Goal: Information Seeking & Learning: Stay updated

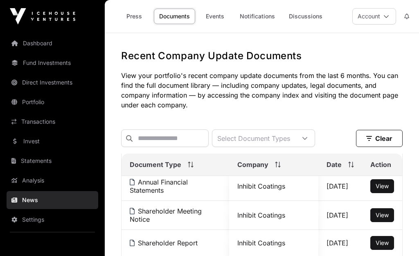
scroll to position [119, 0]
click at [392, 140] on button "Clear" at bounding box center [379, 138] width 47 height 17
click at [390, 138] on button "Clear" at bounding box center [379, 138] width 47 height 17
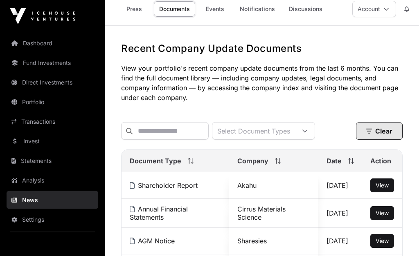
scroll to position [0, 0]
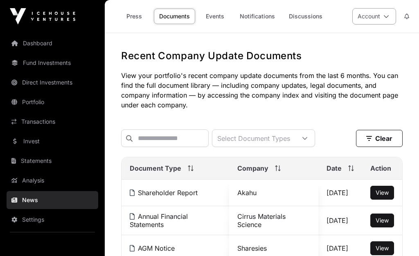
click at [383, 13] on icon at bounding box center [386, 16] width 6 height 6
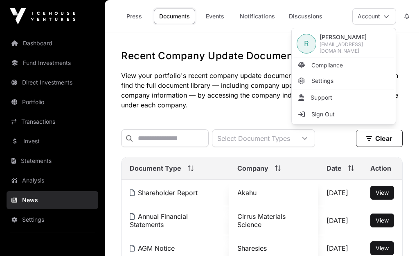
click at [372, 46] on span "R [PERSON_NAME] [EMAIL_ADDRESS][DOMAIN_NAME]" at bounding box center [343, 44] width 101 height 28
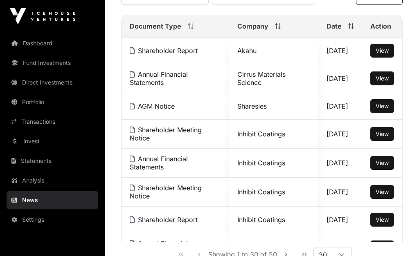
scroll to position [219, 0]
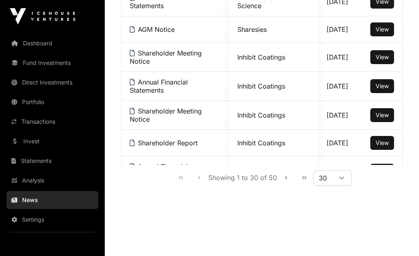
click at [249, 182] on span "Showing 1 to 30 of 50" at bounding box center [242, 178] width 69 height 8
click at [340, 181] on icon at bounding box center [341, 178] width 6 height 6
click at [330, 230] on li "30" at bounding box center [331, 229] width 34 height 13
click at [387, 235] on main "Recent Company Update Documents View your portfolio's recent company update doc…" at bounding box center [262, 36] width 314 height 445
click at [247, 182] on span "Showing 1 to 30 of 50" at bounding box center [242, 178] width 69 height 8
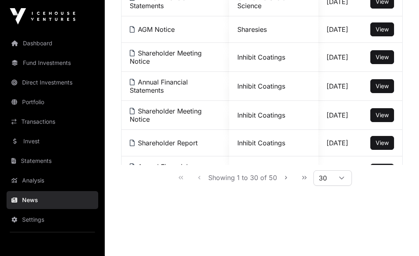
click at [185, 187] on div "Showing 1 to 30 of 50 30" at bounding box center [262, 177] width 180 height 18
click at [287, 181] on icon "Next Page" at bounding box center [286, 178] width 6 height 6
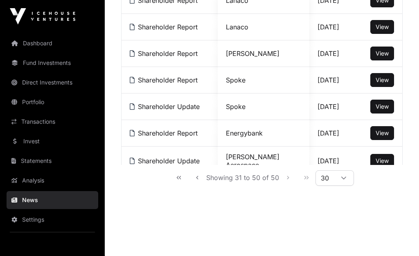
click at [304, 187] on div "Showing 31 to 50 of 50 30" at bounding box center [262, 177] width 184 height 18
click at [305, 187] on div "Showing 31 to 50 of 50 30" at bounding box center [262, 177] width 184 height 18
click at [286, 187] on div "Showing 31 to 50 of 50 30" at bounding box center [262, 177] width 184 height 18
click at [288, 190] on div "Showing 31 to 50 of 50 30" at bounding box center [261, 177] width 281 height 25
click at [289, 187] on div "Showing 31 to 50 of 50 30" at bounding box center [262, 177] width 184 height 18
